Goal: Information Seeking & Learning: Learn about a topic

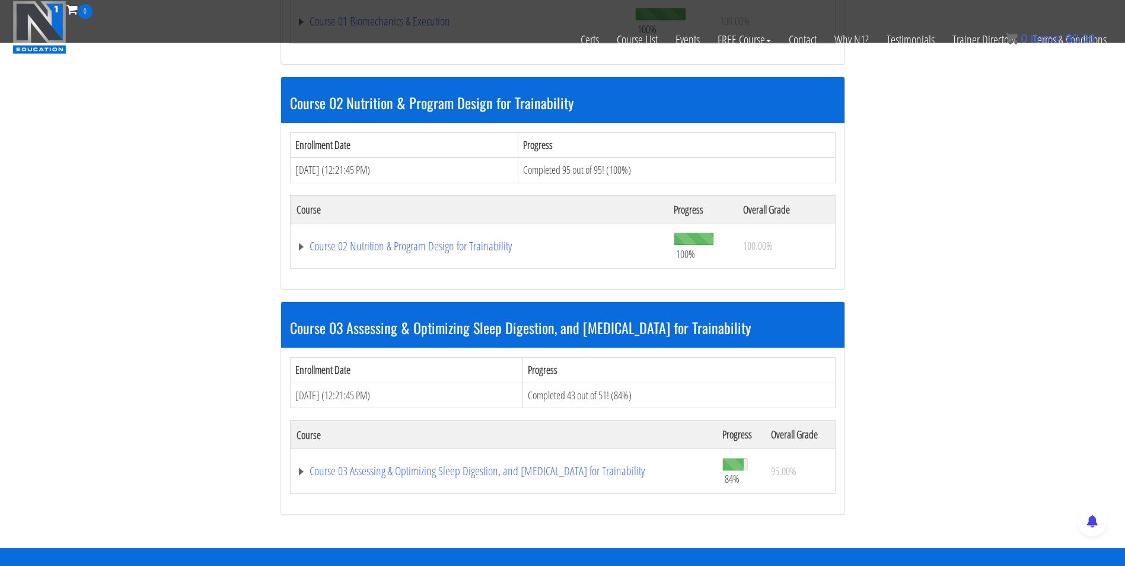
scroll to position [524, 0]
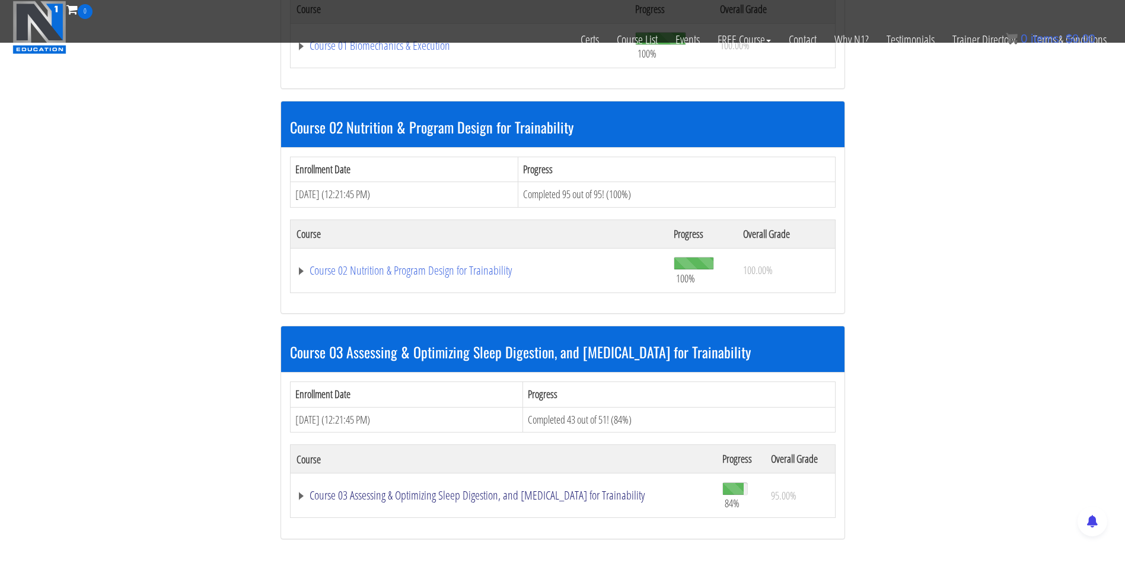
click at [398, 489] on link "Course 03 Assessing & Optimizing Sleep Digestion, and [MEDICAL_DATA] for Traina…" at bounding box center [504, 495] width 414 height 12
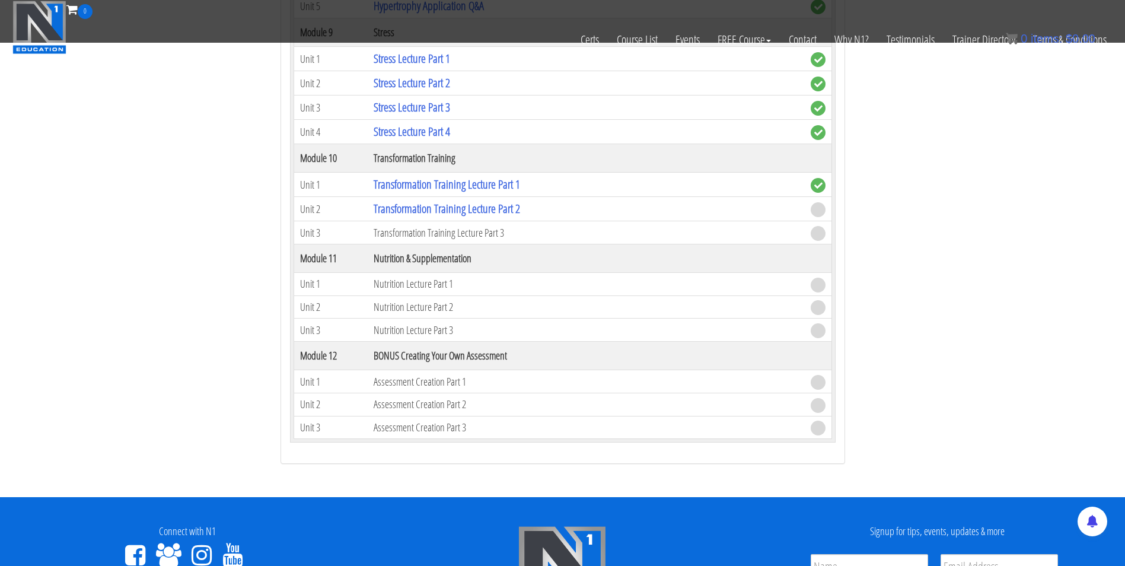
scroll to position [2178, 0]
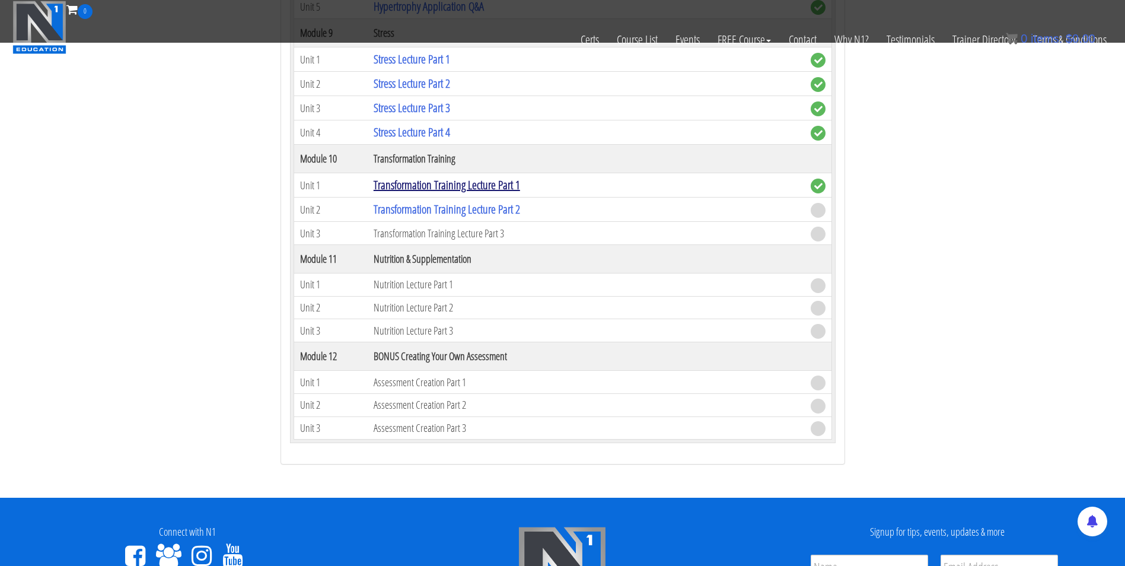
click at [476, 189] on link "Transformation Training Lecture Part 1" at bounding box center [447, 185] width 146 height 16
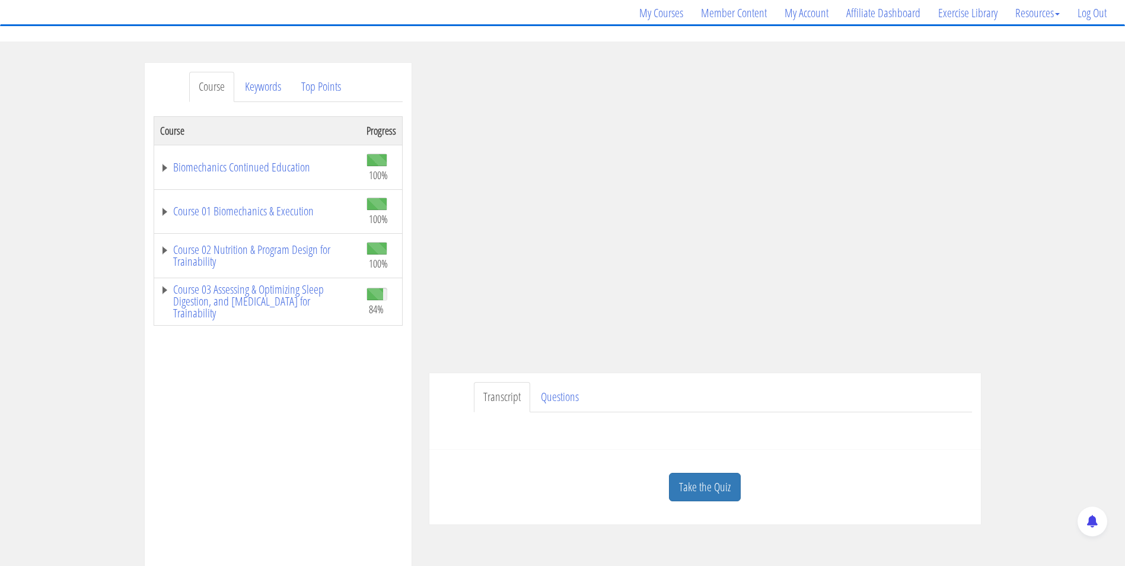
scroll to position [92, 0]
